Goal: Find specific page/section: Find specific page/section

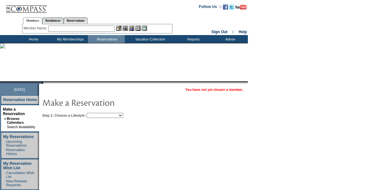
click at [113, 116] on select "Beach Leisure Metropolitan Mountain OIAL for Adventure OIAL for Couples OIAL fo…" at bounding box center [105, 115] width 36 height 5
click at [85, 25] on div "Member Name: Destination or Residence: ReservationId:" at bounding box center [97, 28] width 150 height 9
click at [84, 29] on input "text" at bounding box center [81, 29] width 66 height 6
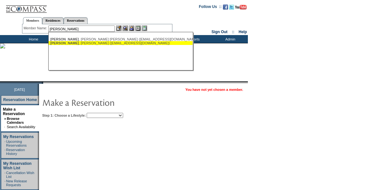
click at [94, 43] on div "[PERSON_NAME] ([EMAIL_ADDRESS][DOMAIN_NAME])" at bounding box center [120, 43] width 141 height 4
type input "[PERSON_NAME] ([EMAIL_ADDRESS][DOMAIN_NAME])"
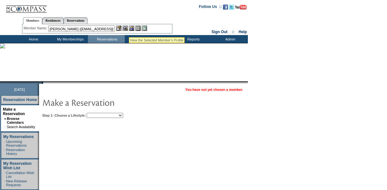
click at [128, 29] on img at bounding box center [124, 28] width 5 height 5
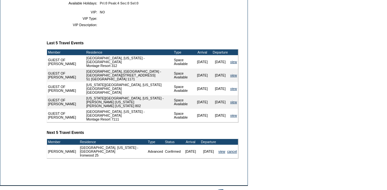
scroll to position [202, 0]
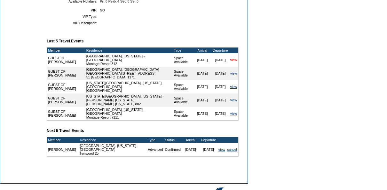
click at [235, 62] on link "view" at bounding box center [233, 60] width 7 height 4
